Goal: Task Accomplishment & Management: Use online tool/utility

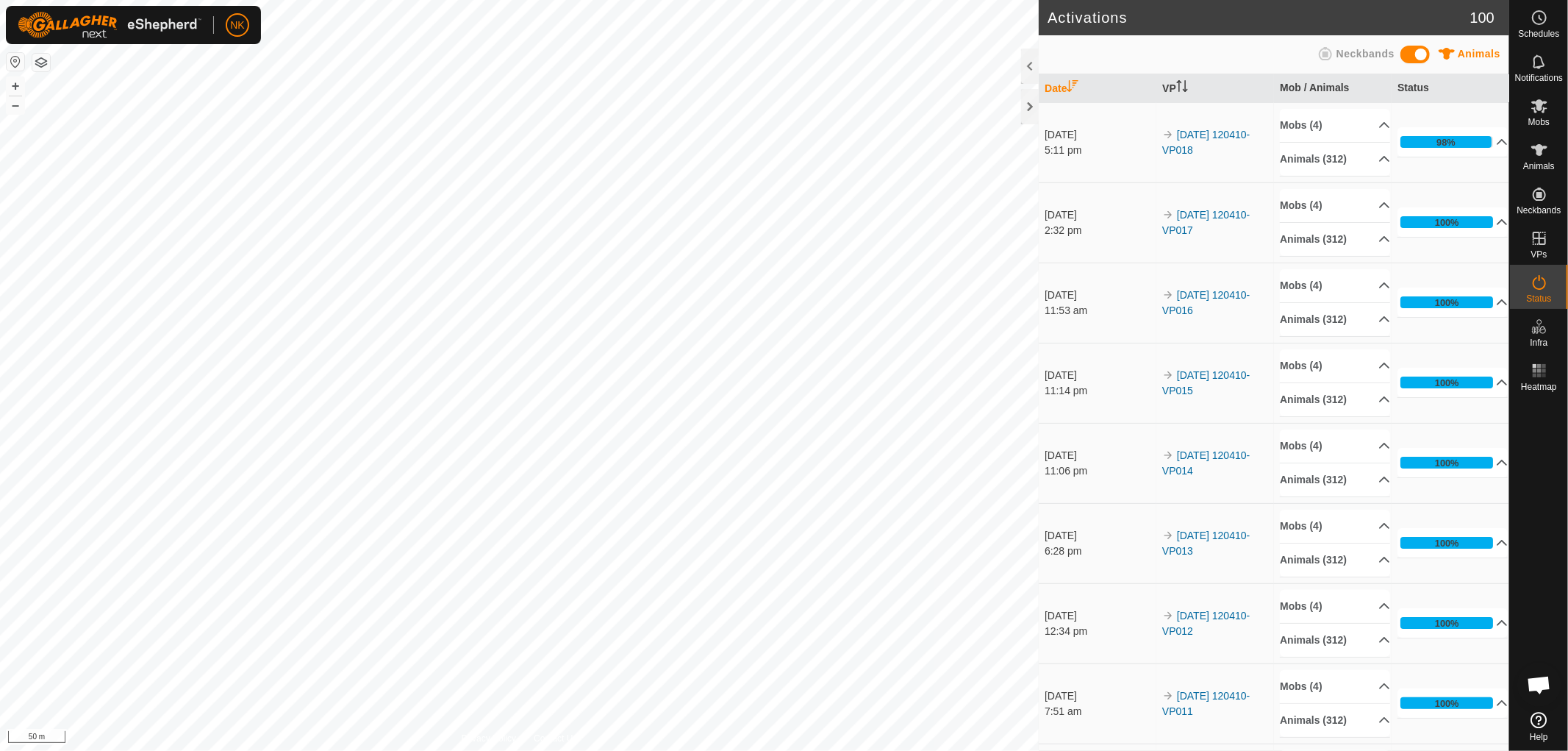
click at [1531, 250] on link "In Rotation" at bounding box center [1504, 239] width 125 height 29
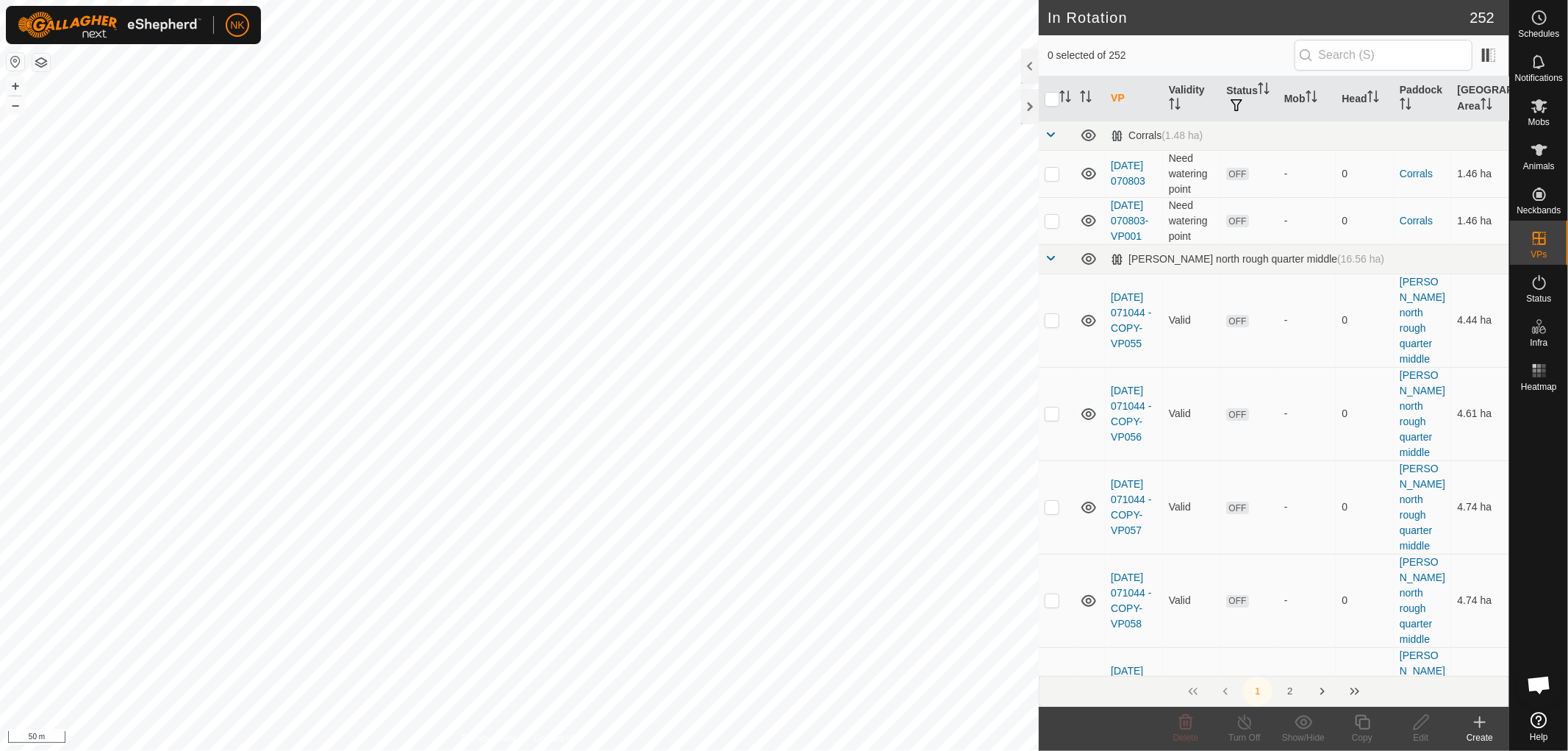
click at [1474, 718] on icon at bounding box center [1479, 722] width 17 height 17
